Goal: Find specific page/section: Find specific page/section

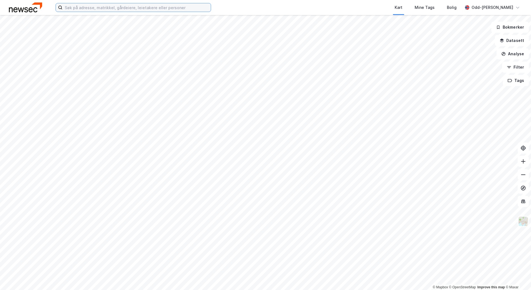
click at [92, 6] on input at bounding box center [137, 7] width 148 height 8
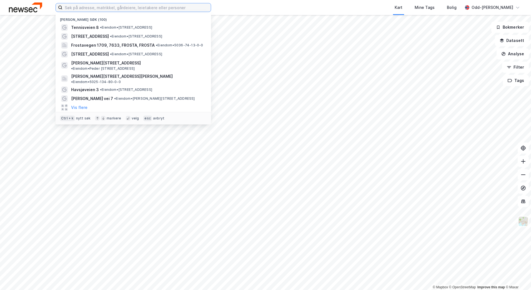
paste input "[STREET_ADDRESS]"
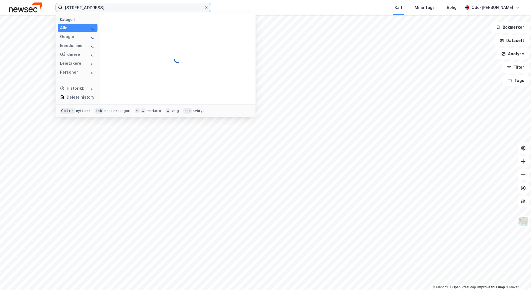
type input "[STREET_ADDRESS]"
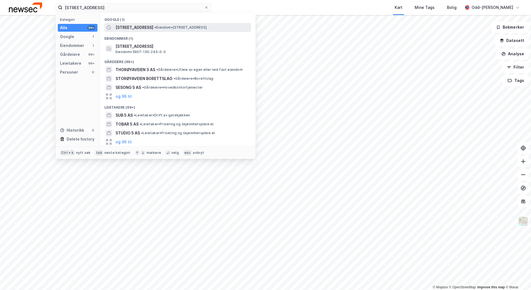
click at [125, 25] on span "[STREET_ADDRESS]" at bounding box center [135, 27] width 38 height 7
